Goal: Transaction & Acquisition: Purchase product/service

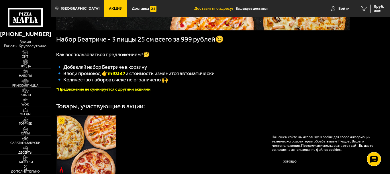
scroll to position [115, 0]
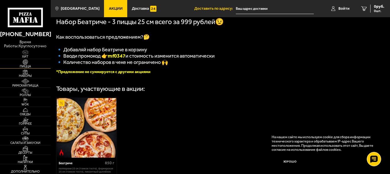
click at [26, 64] on img at bounding box center [24, 61] width 15 height 5
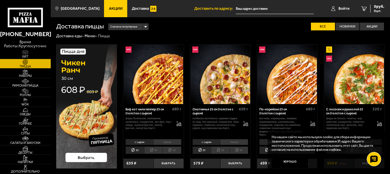
scroll to position [29, 0]
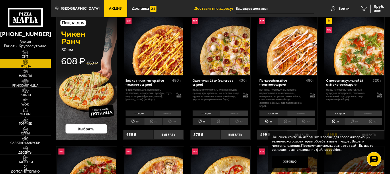
click at [26, 72] on img at bounding box center [24, 71] width 15 height 5
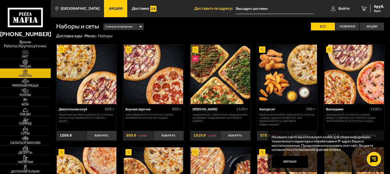
scroll to position [29, 0]
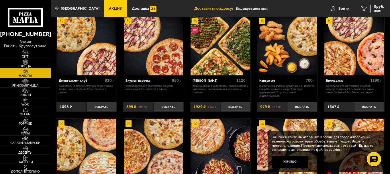
click at [23, 62] on img at bounding box center [24, 61] width 15 height 5
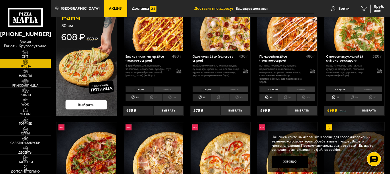
scroll to position [57, 0]
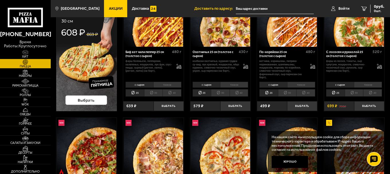
click at [152, 93] on li "30" at bounding box center [153, 92] width 19 height 7
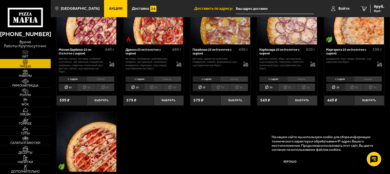
scroll to position [830, 0]
